Goal: Task Accomplishment & Management: Use online tool/utility

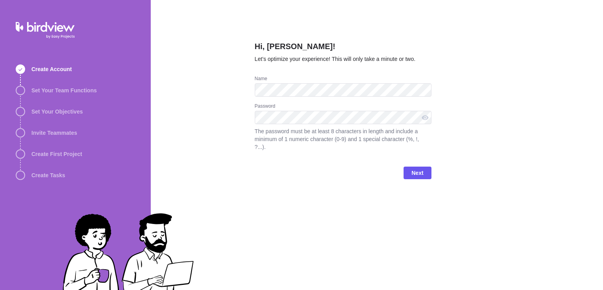
click at [229, 131] on div "Hi, [PERSON_NAME]! Let’s optimize your experience! This will only take a minute…" at bounding box center [377, 145] width 453 height 290
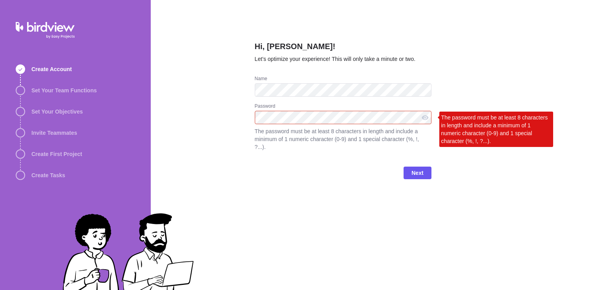
click at [293, 176] on div "Next" at bounding box center [343, 175] width 177 height 31
click at [195, 117] on div "Hi, [PERSON_NAME]! Let’s optimize your experience! This will only take a minute…" at bounding box center [377, 145] width 453 height 290
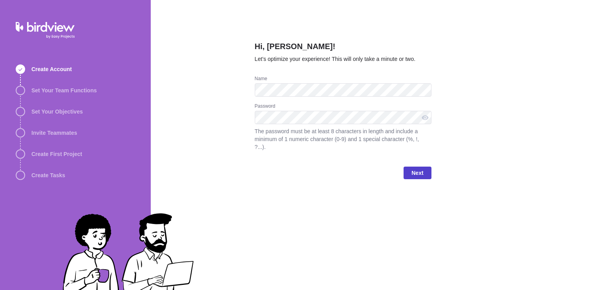
click at [420, 168] on span "Next" at bounding box center [418, 172] width 12 height 9
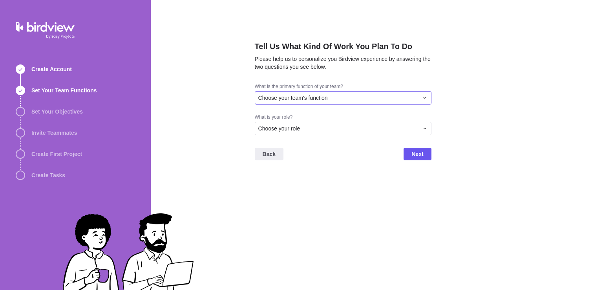
click at [319, 101] on span "Choose your team's function" at bounding box center [294, 98] width 70 height 8
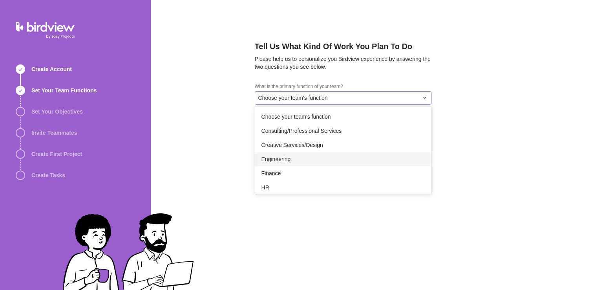
click at [300, 161] on div "Engineering" at bounding box center [343, 159] width 176 height 14
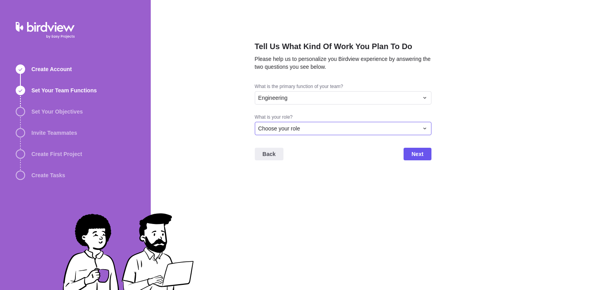
click at [317, 127] on div "Choose your role" at bounding box center [339, 129] width 160 height 8
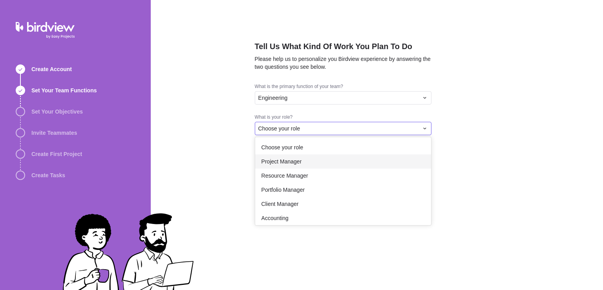
click at [308, 161] on div "Project Manager" at bounding box center [343, 161] width 176 height 14
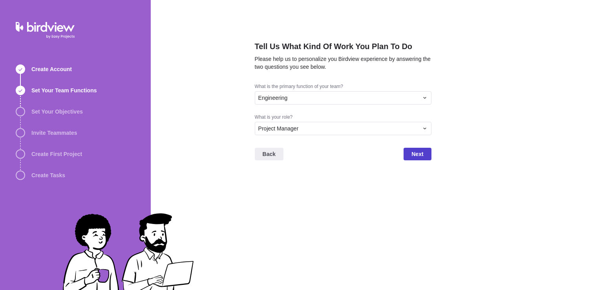
click at [423, 154] on span "Next" at bounding box center [418, 153] width 12 height 9
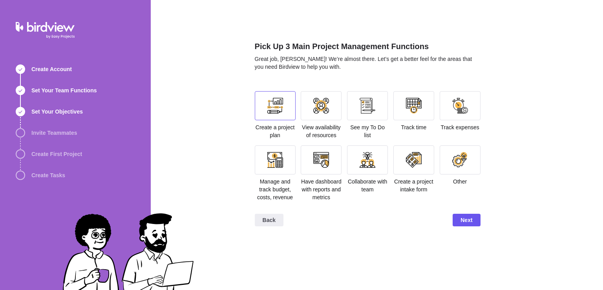
click at [279, 106] on div at bounding box center [276, 106] width 16 height 16
click at [468, 219] on span "Next" at bounding box center [467, 219] width 12 height 9
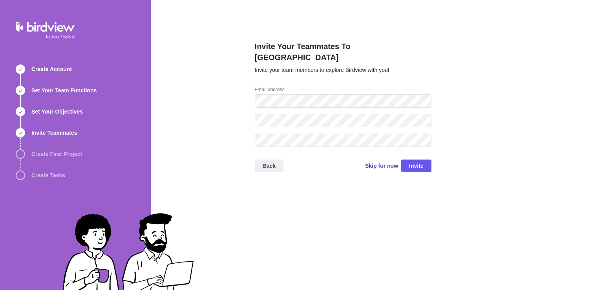
click at [394, 162] on span "Skip for now" at bounding box center [381, 166] width 33 height 8
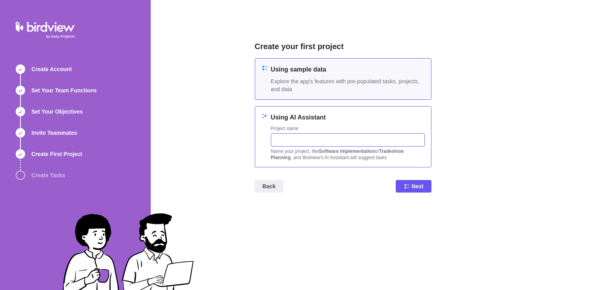
click at [295, 139] on input "text" at bounding box center [348, 139] width 154 height 13
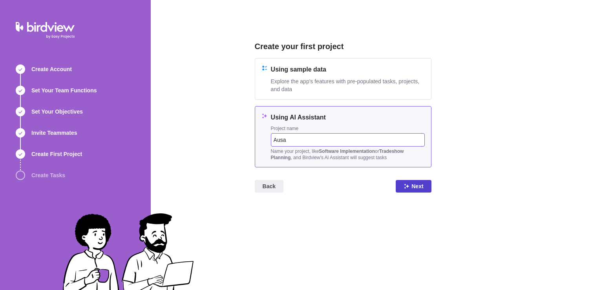
type input "Ausa"
click at [415, 184] on span "Next" at bounding box center [418, 186] width 12 height 9
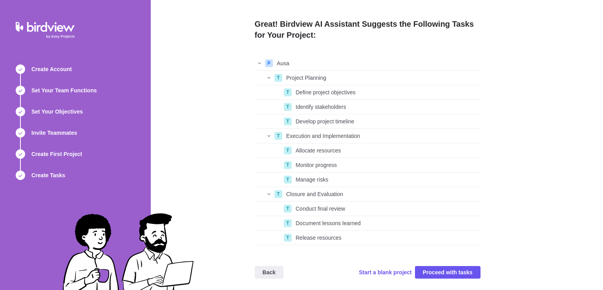
scroll to position [5, 0]
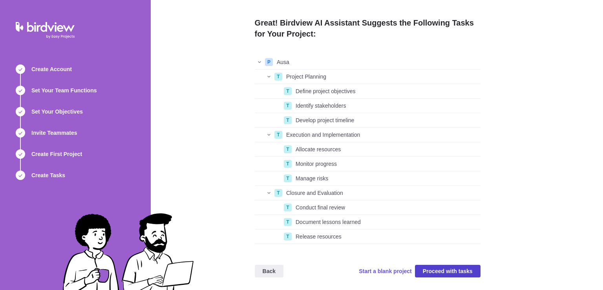
click at [437, 272] on span "Proceed with tasks" at bounding box center [448, 270] width 50 height 9
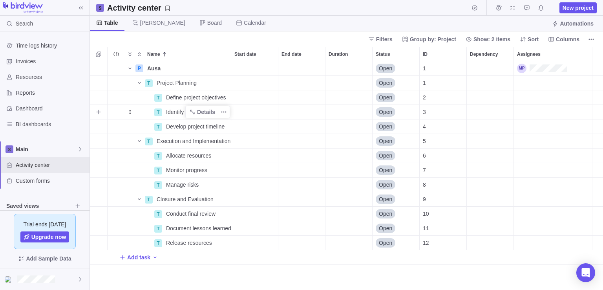
scroll to position [222, 508]
click at [177, 83] on span "Project Planning" at bounding box center [177, 83] width 40 height 8
click at [225, 81] on icon "More actions" at bounding box center [224, 83] width 6 height 6
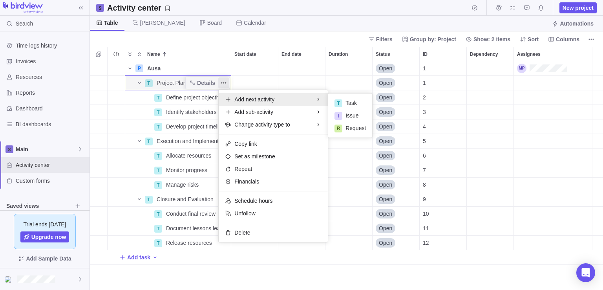
click at [330, 77] on div "Name Start date End date Duration Status ID Dependency Assignees P Ausa Details…" at bounding box center [346, 168] width 513 height 243
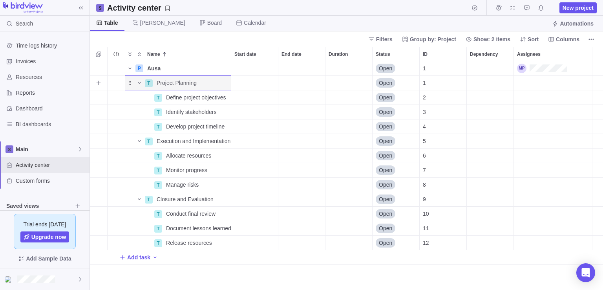
click at [337, 88] on div "Duration" at bounding box center [349, 83] width 47 height 14
click at [383, 87] on div "Name Start date End date Duration Status ID Dependency Assignees P Ausa Details…" at bounding box center [346, 168] width 513 height 243
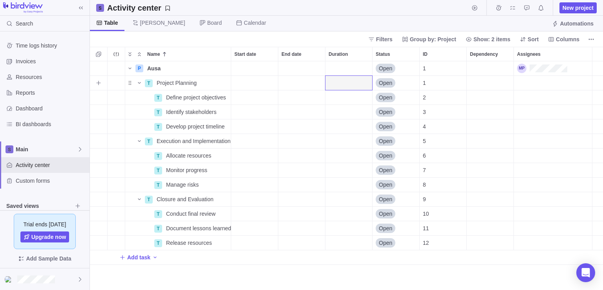
click at [304, 87] on div "End date" at bounding box center [302, 83] width 47 height 14
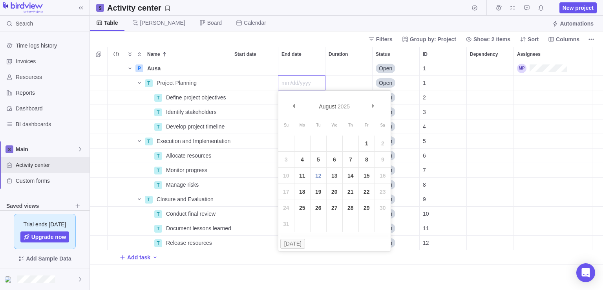
click at [375, 79] on div "Name Start date End date Duration Status ID Dependency Assignees P Ausa Details…" at bounding box center [346, 168] width 513 height 243
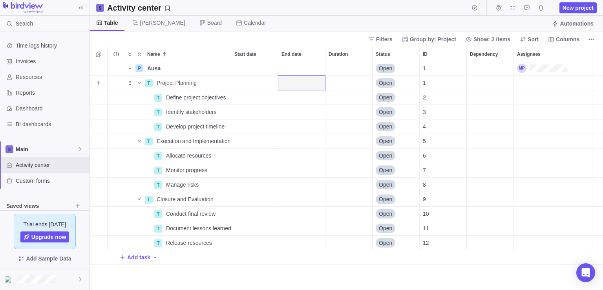
click at [255, 78] on div "Start date" at bounding box center [254, 83] width 47 height 14
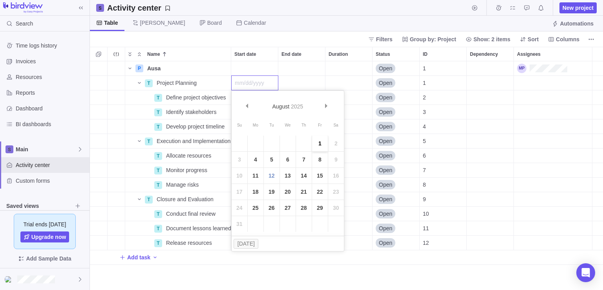
click at [321, 143] on link "1" at bounding box center [320, 144] width 16 height 16
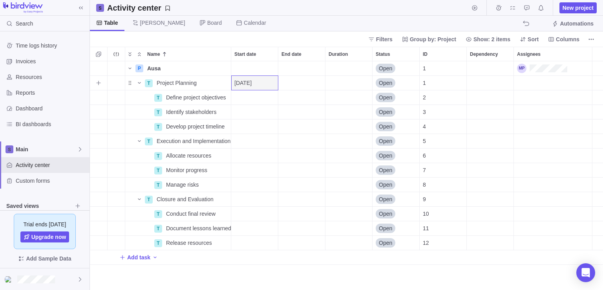
click at [300, 82] on div "End date" at bounding box center [302, 83] width 47 height 14
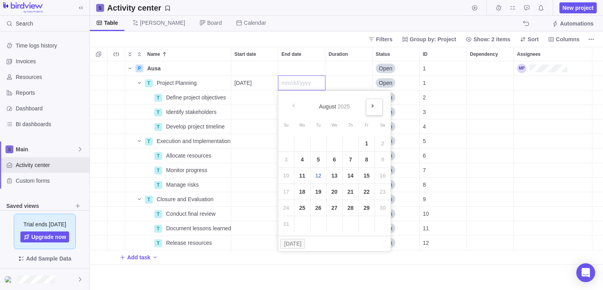
click at [374, 106] on span "Next" at bounding box center [373, 106] width 4 height 4
click at [332, 208] on link "31" at bounding box center [335, 208] width 16 height 16
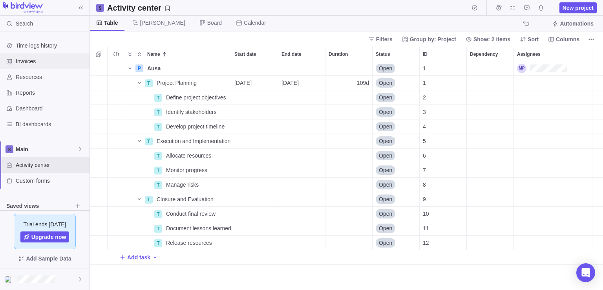
click at [30, 60] on span "Invoices" at bounding box center [51, 61] width 71 height 8
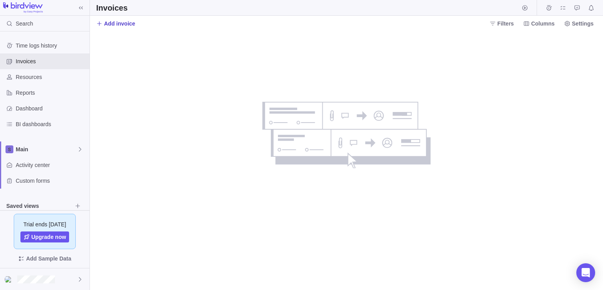
click at [112, 22] on span "Add invoice" at bounding box center [119, 24] width 31 height 8
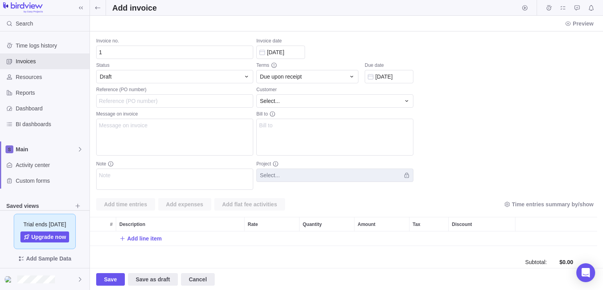
scroll to position [14, 501]
click at [186, 75] on div "Draft" at bounding box center [170, 77] width 141 height 8
click at [149, 110] on div "Invoiced" at bounding box center [175, 110] width 156 height 14
click at [149, 95] on input "Reference (PO number)" at bounding box center [174, 100] width 157 height 13
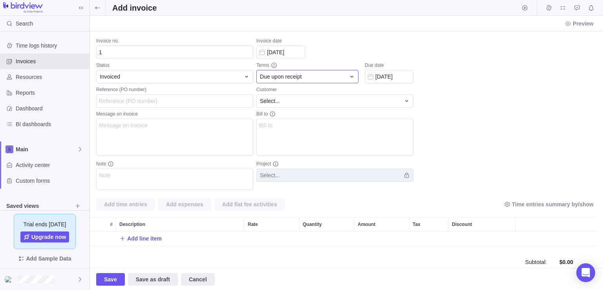
click at [312, 78] on div "Due upon receipt" at bounding box center [303, 77] width 86 height 8
click at [493, 99] on div "Invoice no. 1 Status Invoiced Reference (PO number) Message on invoice Note Inv…" at bounding box center [346, 149] width 513 height 237
click at [29, 77] on span "Resources" at bounding box center [51, 77] width 71 height 8
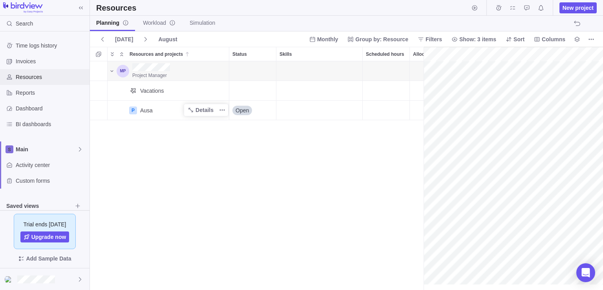
scroll to position [0, 34]
click at [179, 164] on div "Project Manager Vacations P Ausa Details Open" at bounding box center [257, 175] width 334 height 229
